Goal: Task Accomplishment & Management: Complete application form

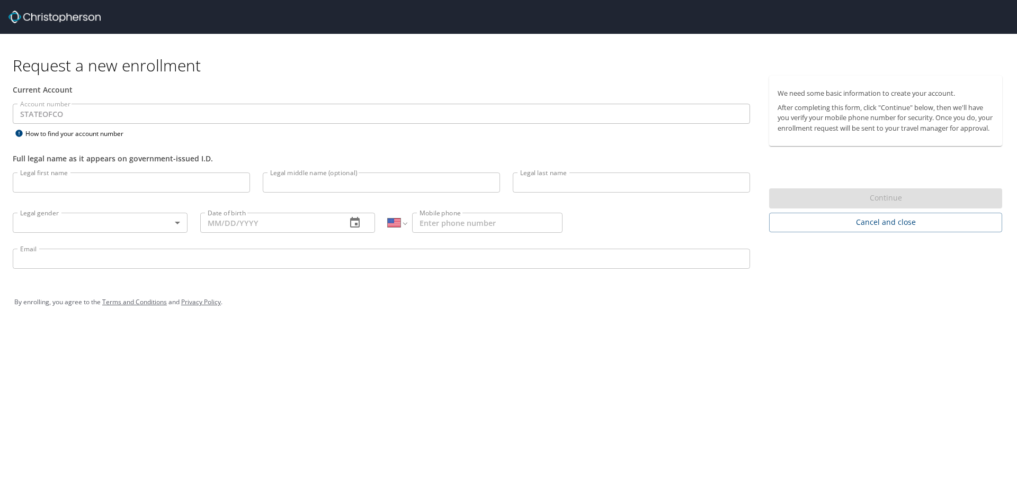
select select "US"
click at [76, 183] on input "Legal first name" at bounding box center [131, 183] width 237 height 20
type input "[PERSON_NAME]"
click at [560, 184] on input "Legal last name" at bounding box center [631, 183] width 237 height 20
type input "[PERSON_NAME]"
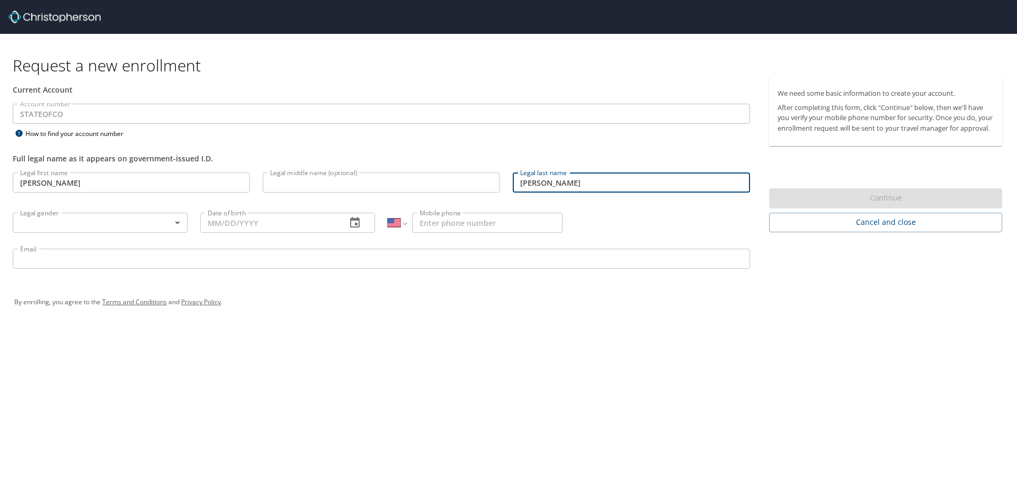
click at [178, 223] on body "Request a new enrollment Current Account Account number STATEOFCO Account numbe…" at bounding box center [508, 241] width 1017 height 482
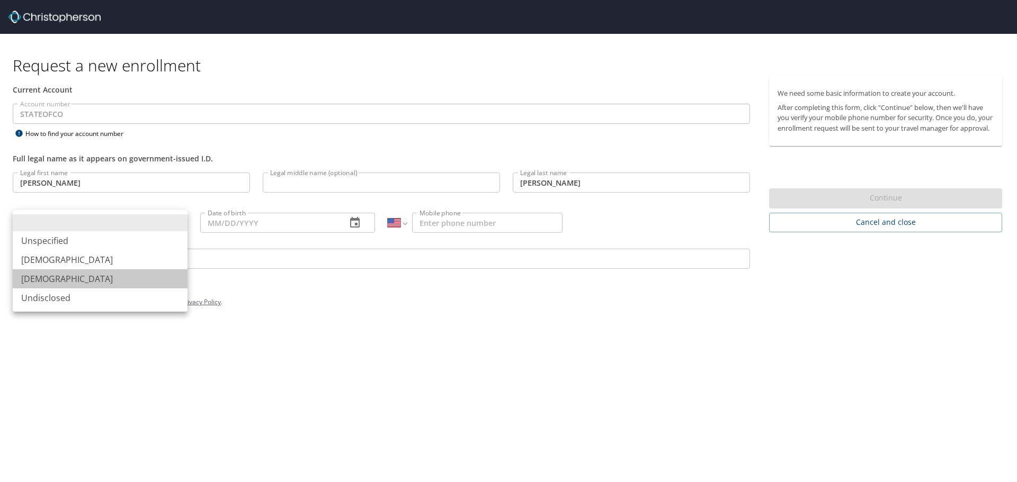
click at [41, 288] on li "[DEMOGRAPHIC_DATA]" at bounding box center [100, 279] width 175 height 19
type input "[DEMOGRAPHIC_DATA]"
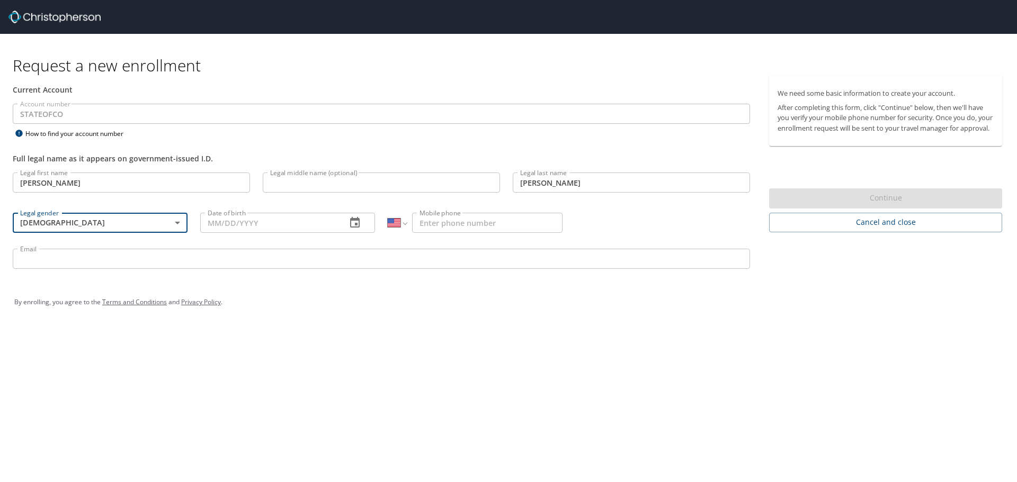
click at [426, 222] on input "Mobile phone" at bounding box center [487, 223] width 150 height 20
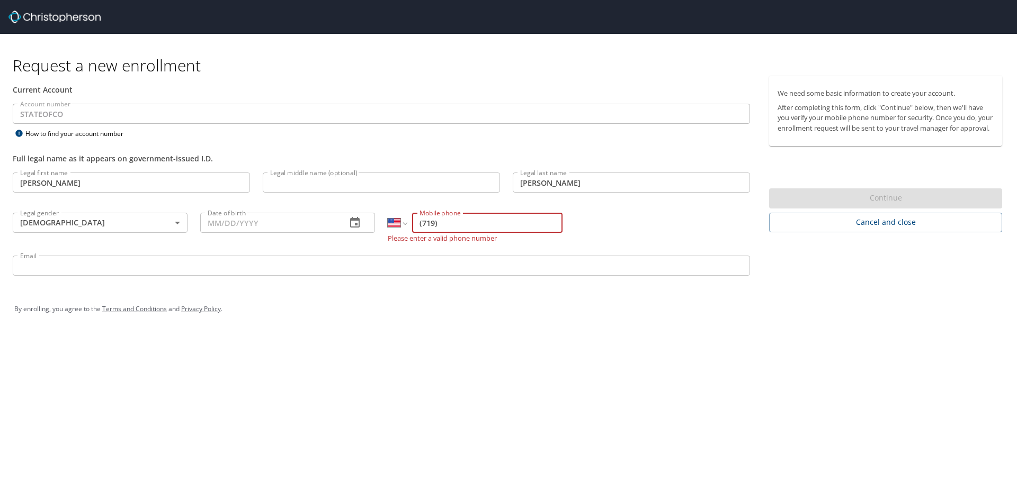
click at [458, 225] on input "(719)" at bounding box center [487, 223] width 150 height 20
type input "7"
type input "[PHONE_NUMBER]"
click at [55, 268] on input "Email" at bounding box center [381, 266] width 737 height 20
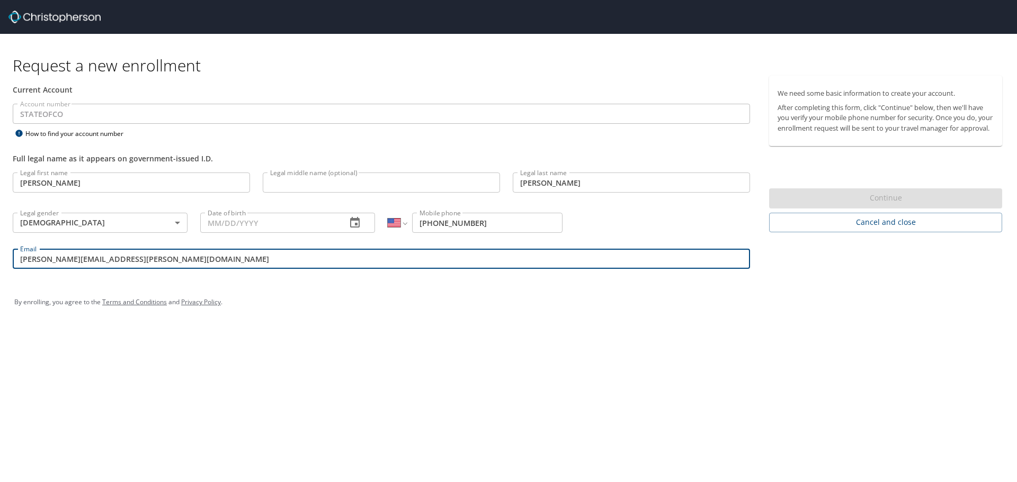
type input "[PERSON_NAME][EMAIL_ADDRESS][PERSON_NAME][DOMAIN_NAME]"
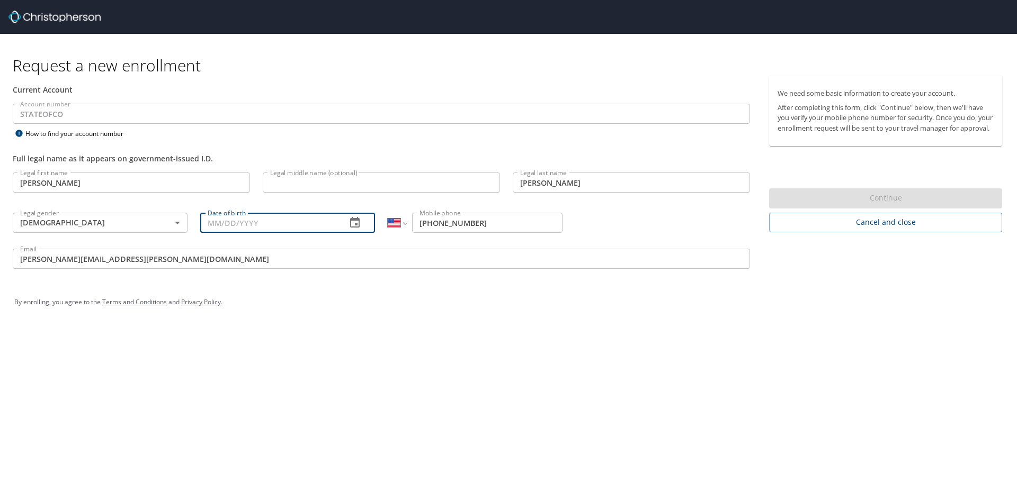
click at [231, 223] on input "Date of birth" at bounding box center [269, 223] width 138 height 20
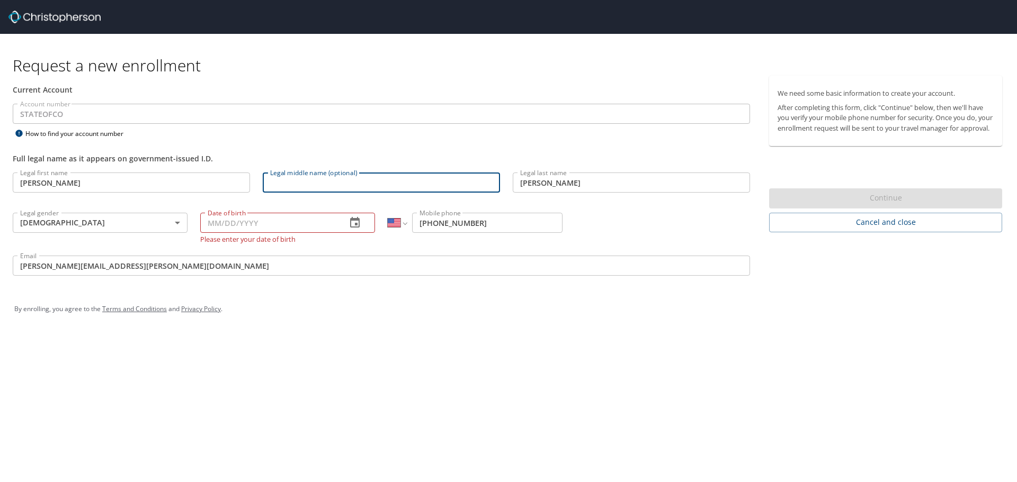
click at [309, 182] on input "Legal middle name (optional)" at bounding box center [381, 183] width 237 height 20
type input "[PERSON_NAME] [PERSON_NAME]"
click at [274, 227] on input "Date of birth" at bounding box center [269, 223] width 138 height 20
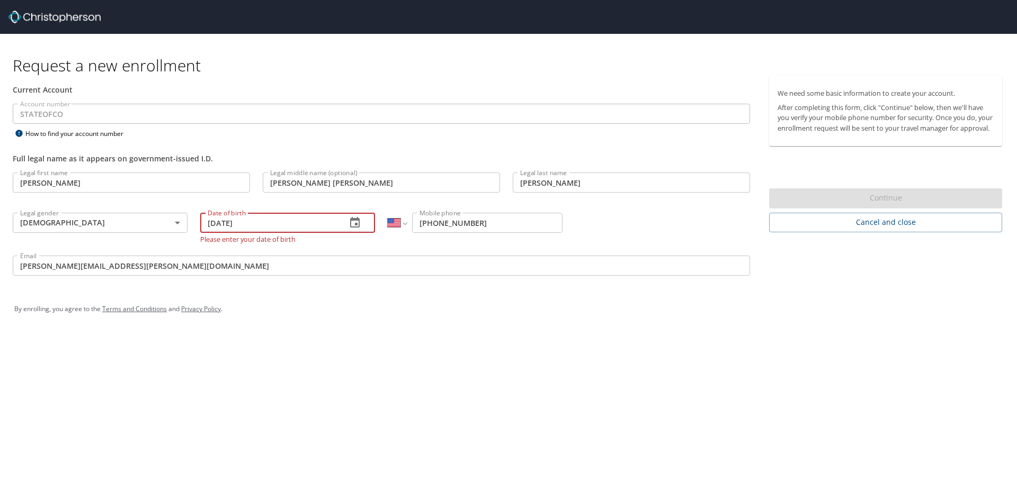
type input "[DATE]"
click at [502, 462] on div "Request a new enrollment Current Account Account number STATEOFCO Account numbe…" at bounding box center [508, 241] width 1017 height 482
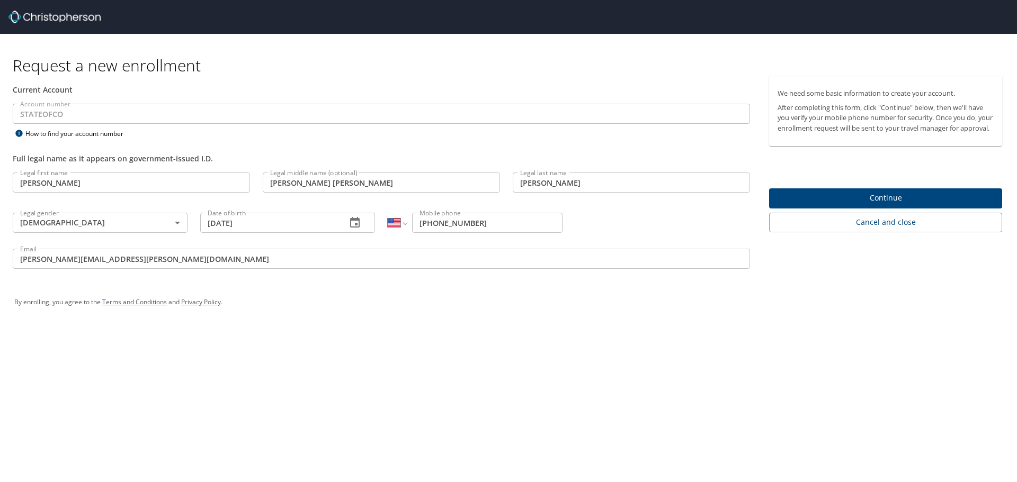
click at [712, 429] on div "Request a new enrollment Current Account Account number STATEOFCO Account numbe…" at bounding box center [508, 241] width 1017 height 482
click at [891, 205] on span "Continue" at bounding box center [885, 198] width 216 height 13
